Goal: Navigation & Orientation: Find specific page/section

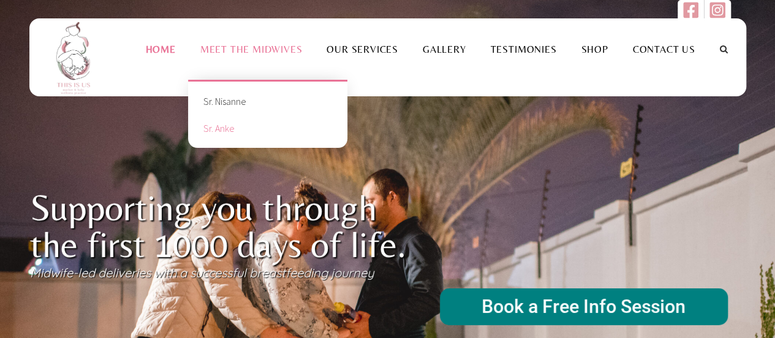
click at [229, 142] on link "Sr. Anke" at bounding box center [267, 128] width 141 height 27
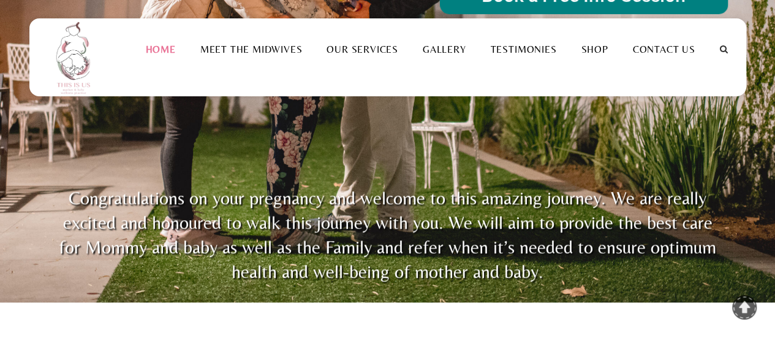
scroll to position [362, 0]
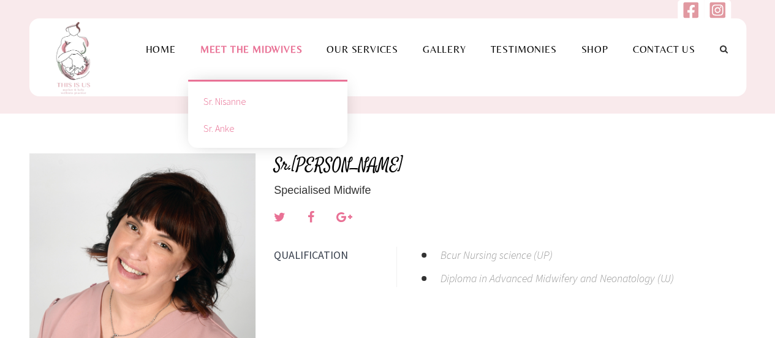
click at [238, 115] on link "Sr. Nisanne" at bounding box center [267, 101] width 141 height 27
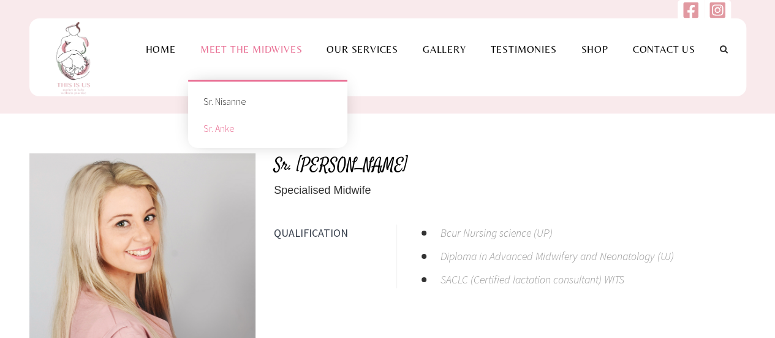
click at [249, 142] on link "Sr. Anke" at bounding box center [267, 128] width 141 height 27
